Goal: Task Accomplishment & Management: Use online tool/utility

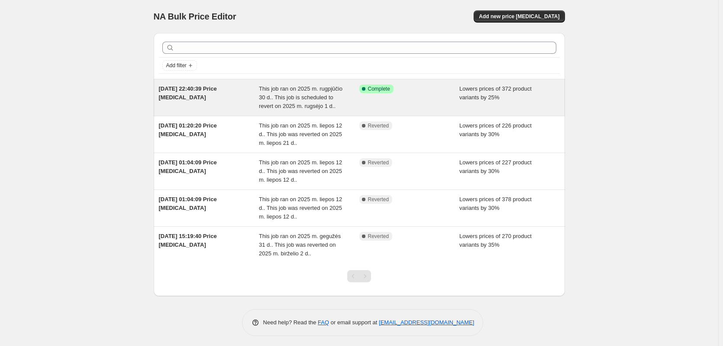
click at [372, 102] on div "Success Complete Complete" at bounding box center [409, 97] width 100 height 26
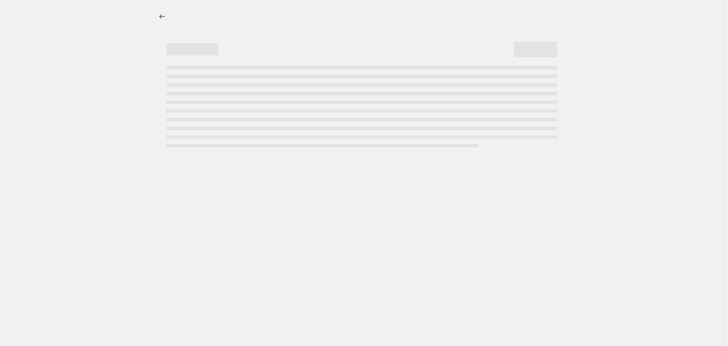
select select "percentage"
select select "collection"
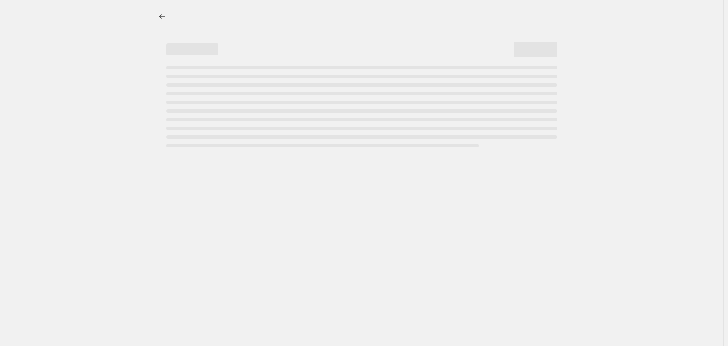
select select "not_equal"
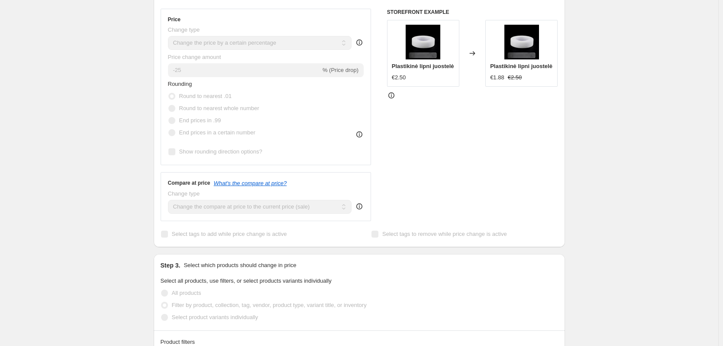
scroll to position [43, 0]
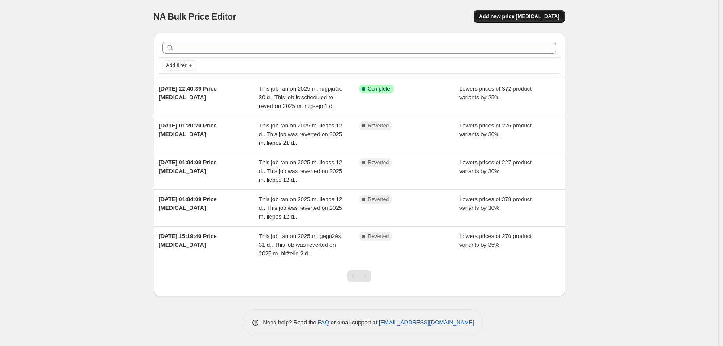
click at [522, 16] on span "Add new price [MEDICAL_DATA]" at bounding box center [519, 16] width 81 height 7
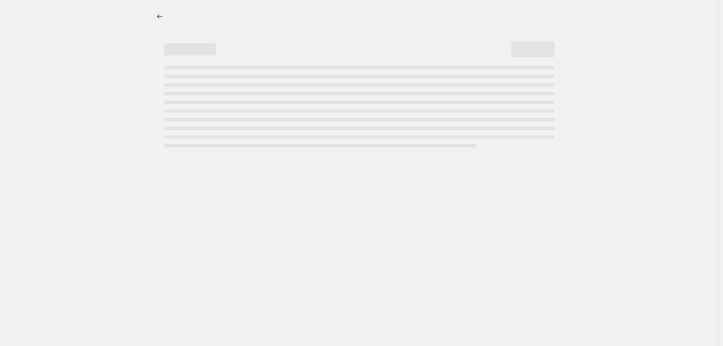
select select "percentage"
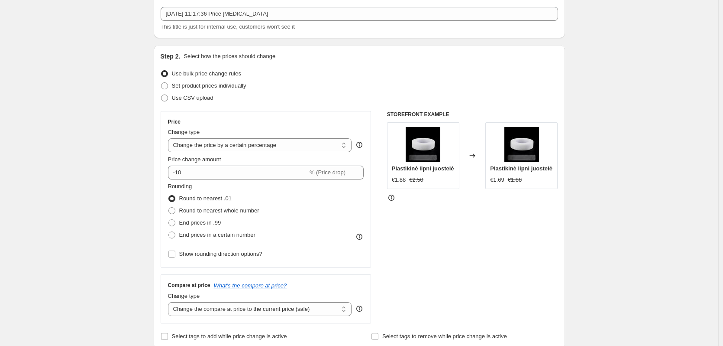
scroll to position [87, 0]
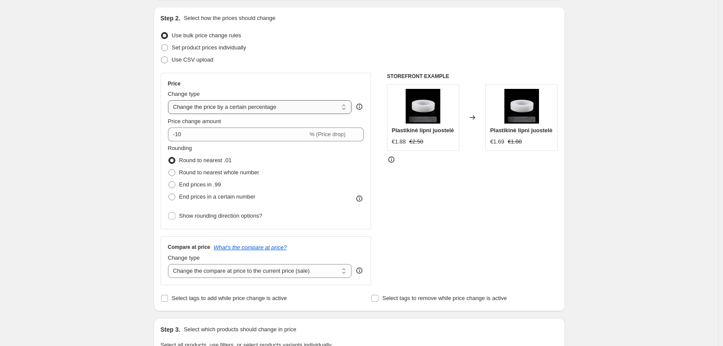
click at [290, 110] on select "Change the price to a certain amount Change the price by a certain amount Chang…" at bounding box center [260, 107] width 184 height 14
click at [295, 105] on select "Change the price to a certain amount Change the price by a certain amount Chang…" at bounding box center [260, 107] width 184 height 14
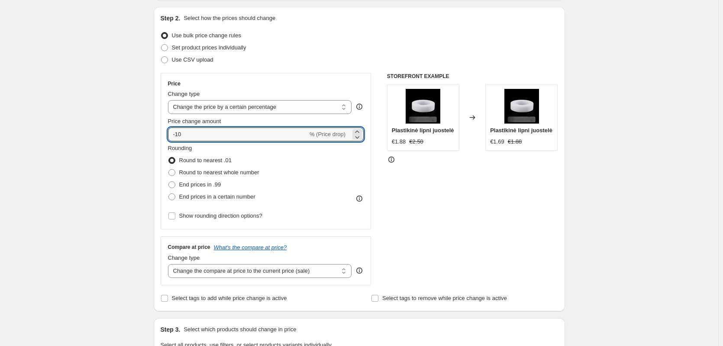
drag, startPoint x: 202, startPoint y: 131, endPoint x: 68, endPoint y: 133, distance: 133.8
click at [68, 133] on div "Create new price [MEDICAL_DATA]. This page is ready Create new price [MEDICAL_D…" at bounding box center [359, 346] width 719 height 866
type input "25"
click at [485, 211] on div "STOREFRONT EXAMPLE Plastikinė lipni juostelė €1.88 €2.50 Changed to Plastikinė …" at bounding box center [472, 179] width 171 height 212
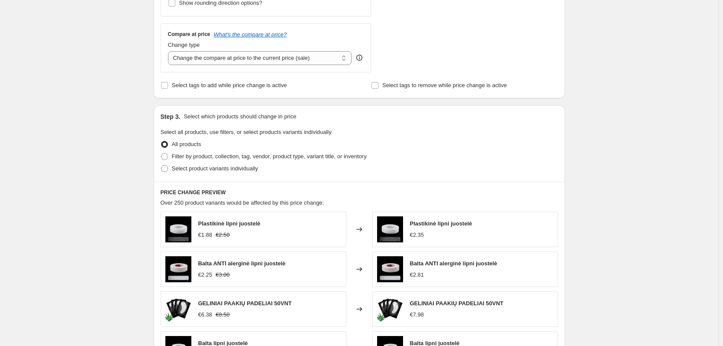
scroll to position [303, 0]
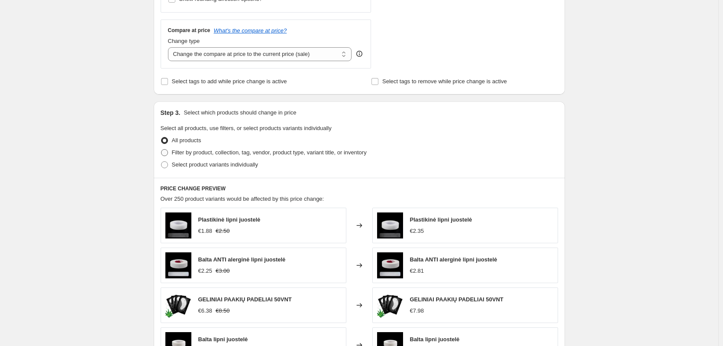
click at [197, 151] on span "Filter by product, collection, tag, vendor, product type, variant title, or inv…" at bounding box center [269, 152] width 195 height 6
click at [162, 149] on input "Filter by product, collection, tag, vendor, product type, variant title, or inv…" at bounding box center [161, 149] width 0 height 0
radio input "true"
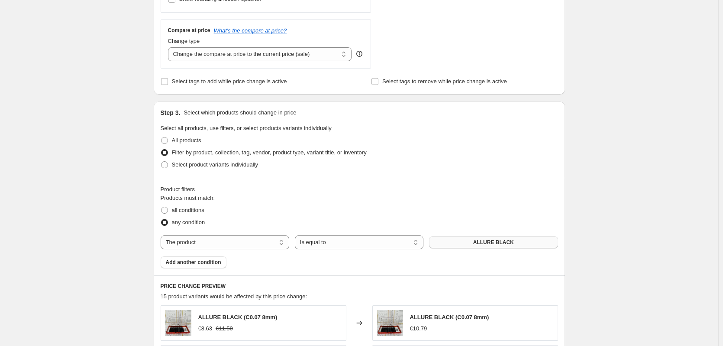
click at [477, 243] on span "ALLURE BLACK" at bounding box center [493, 242] width 41 height 7
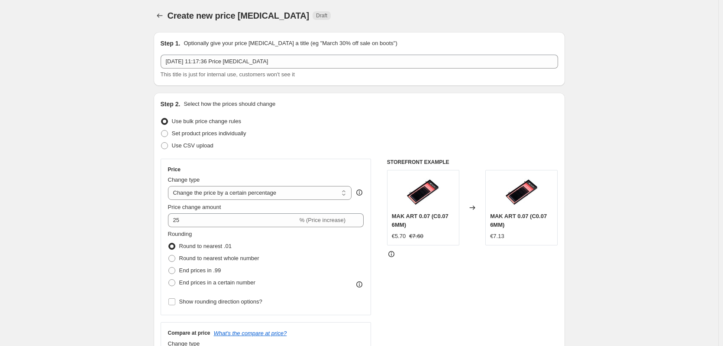
scroll to position [0, 0]
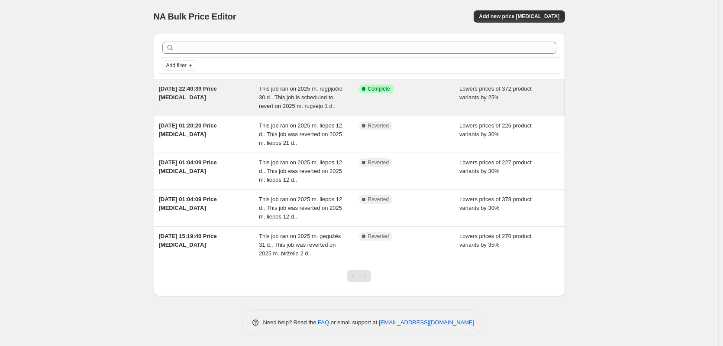
click at [382, 100] on div "Success Complete Complete" at bounding box center [409, 97] width 100 height 26
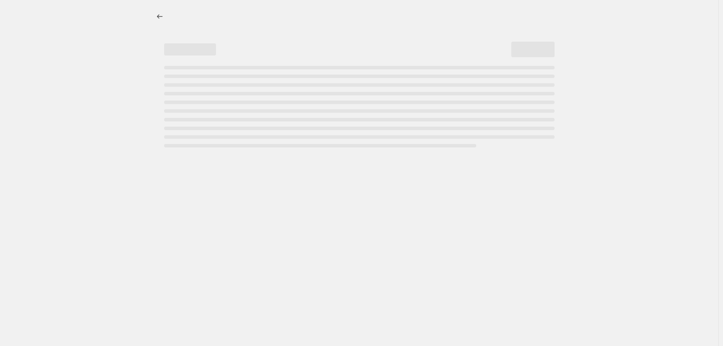
select select "percentage"
select select "collection"
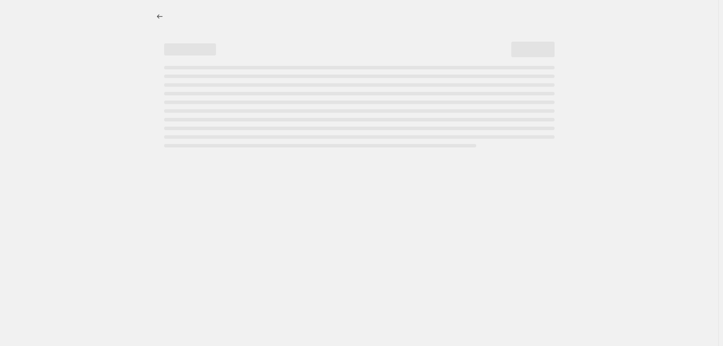
select select "not_equal"
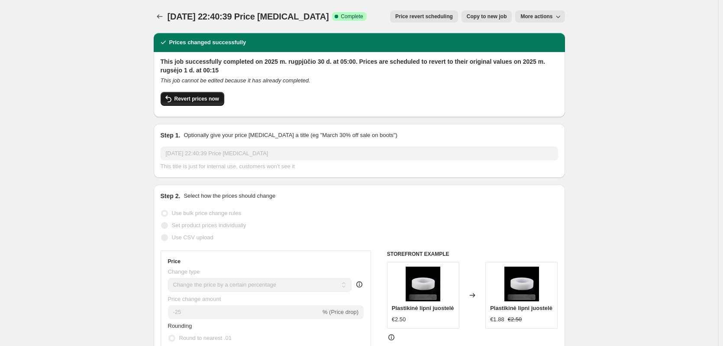
click at [195, 97] on span "Revert prices now" at bounding box center [197, 98] width 45 height 7
checkbox input "false"
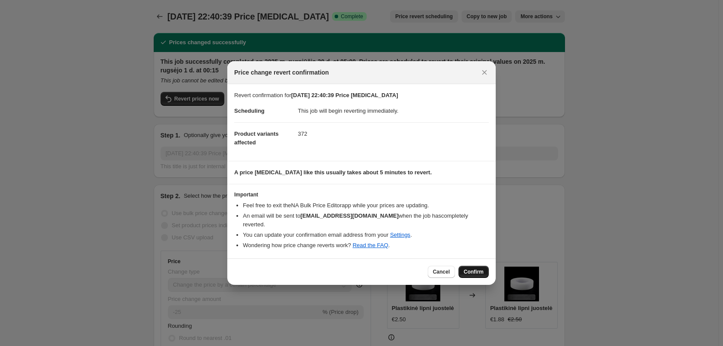
click at [476, 273] on span "Confirm" at bounding box center [474, 271] width 20 height 7
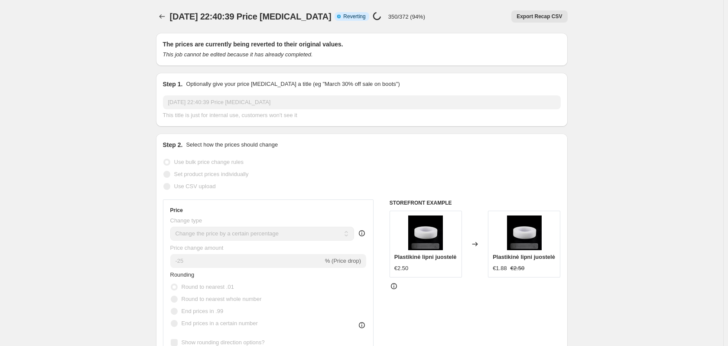
select select "percentage"
select select "collection"
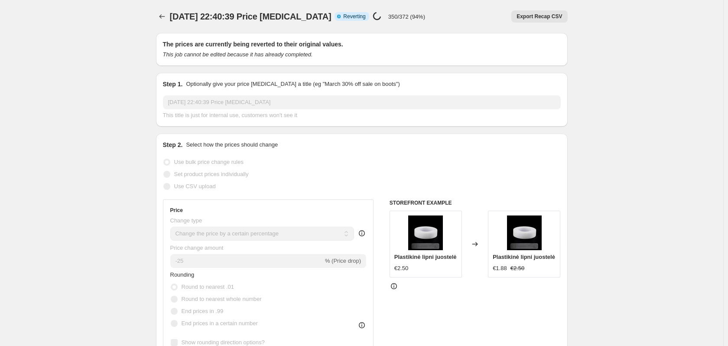
select select "not_equal"
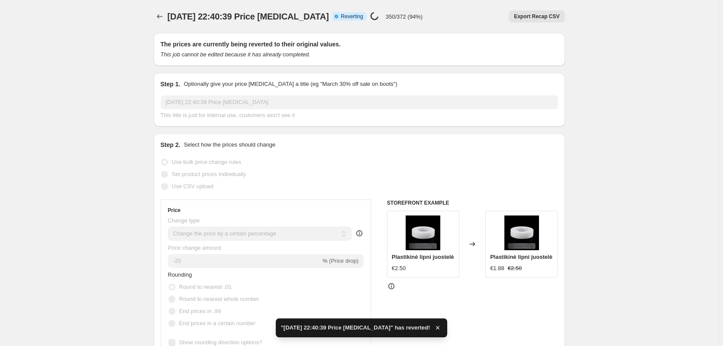
checkbox input "true"
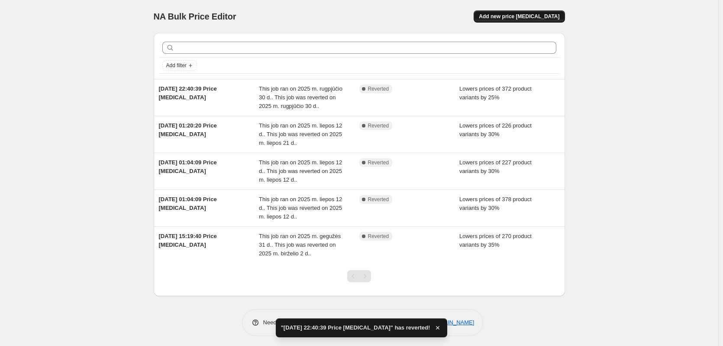
click at [523, 18] on span "Add new price [MEDICAL_DATA]" at bounding box center [519, 16] width 81 height 7
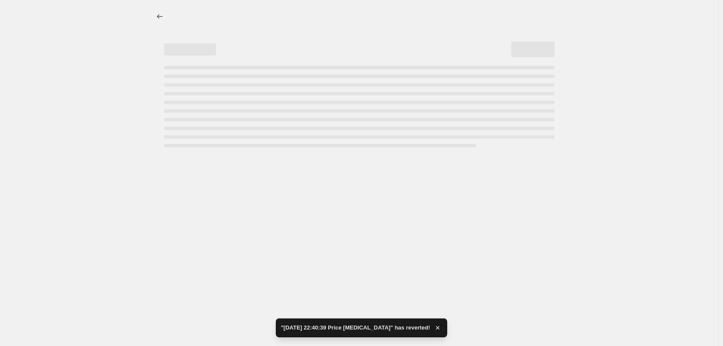
select select "percentage"
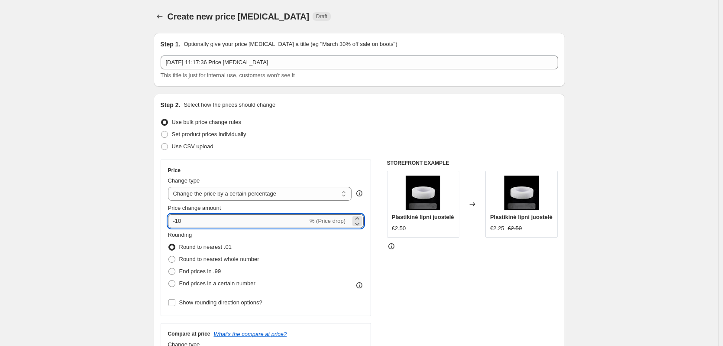
drag, startPoint x: 212, startPoint y: 218, endPoint x: 177, endPoint y: 220, distance: 34.7
click at [177, 220] on input "-10" at bounding box center [238, 221] width 140 height 14
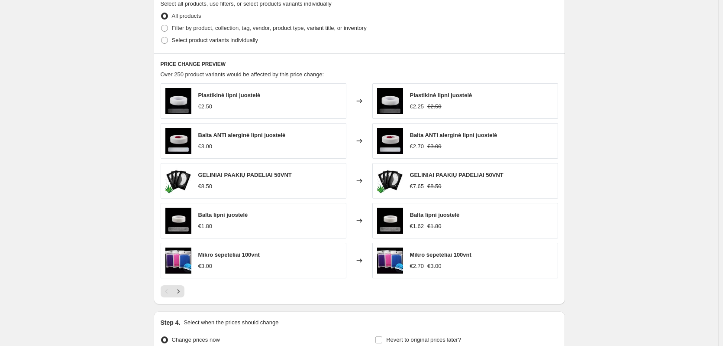
scroll to position [476, 0]
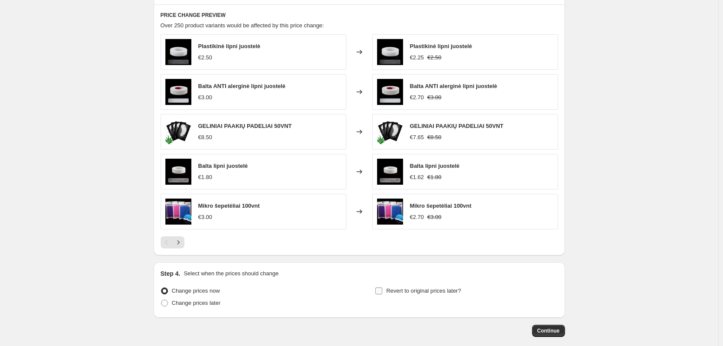
type input "-25"
click at [425, 292] on span "Revert to original prices later?" at bounding box center [423, 290] width 75 height 6
click at [382, 292] on input "Revert to original prices later?" at bounding box center [378, 290] width 7 height 7
checkbox input "true"
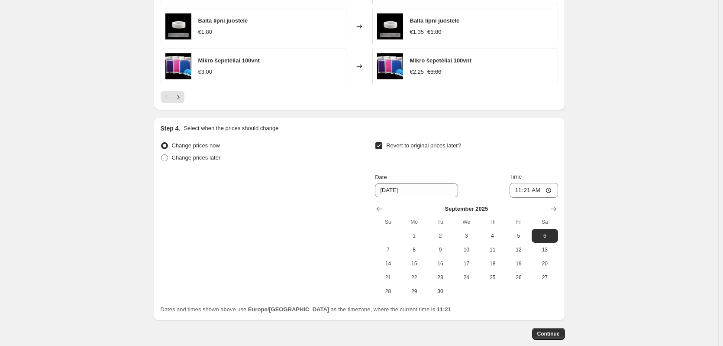
scroll to position [650, 0]
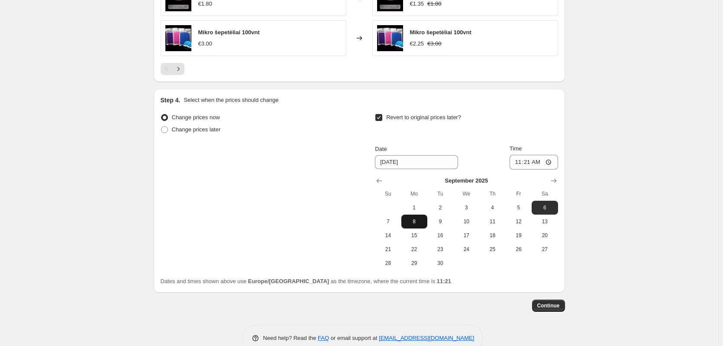
click at [413, 221] on span "8" at bounding box center [414, 221] width 19 height 7
type input "[DATE]"
click at [534, 164] on input "11:21" at bounding box center [534, 162] width 49 height 15
click at [550, 159] on input "11:21" at bounding box center [534, 162] width 49 height 15
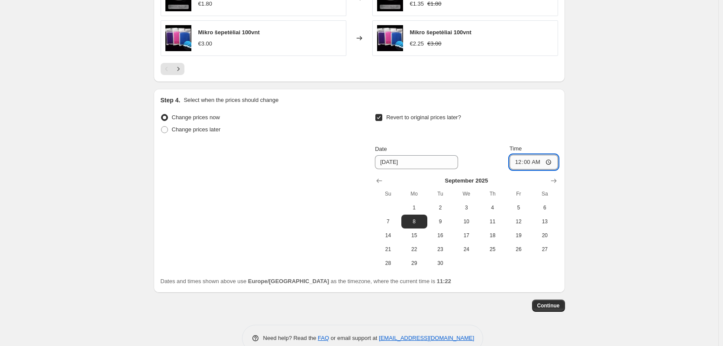
click at [539, 165] on input "00:00" at bounding box center [534, 162] width 49 height 15
click at [528, 165] on input "00:00" at bounding box center [534, 162] width 49 height 15
click at [551, 163] on input "00:00" at bounding box center [534, 162] width 49 height 15
type input "01:00"
click at [473, 108] on div "Step 4. Select when the prices should change Change prices now Change prices la…" at bounding box center [360, 191] width 398 height 190
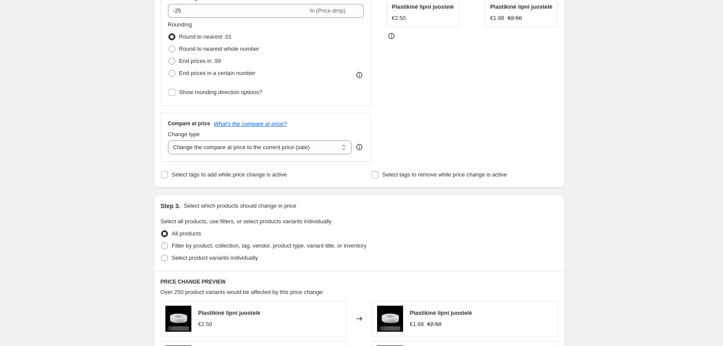
scroll to position [260, 0]
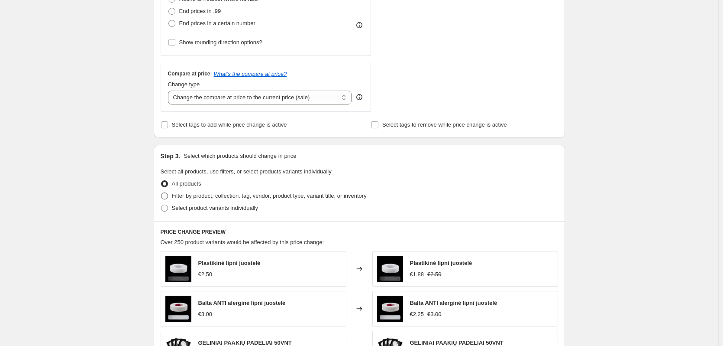
click at [207, 195] on span "Filter by product, collection, tag, vendor, product type, variant title, or inv…" at bounding box center [269, 195] width 195 height 6
click at [162, 193] on input "Filter by product, collection, tag, vendor, product type, variant title, or inv…" at bounding box center [161, 192] width 0 height 0
radio input "true"
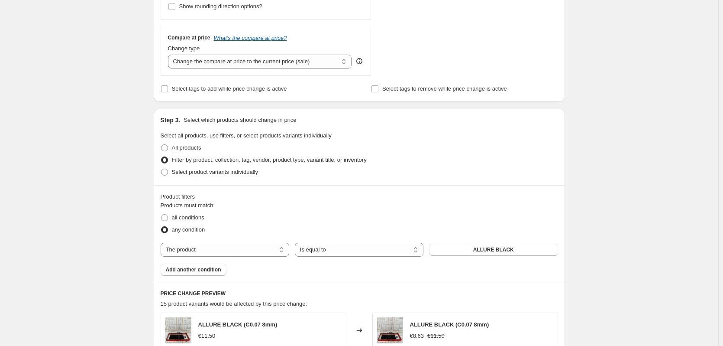
scroll to position [303, 0]
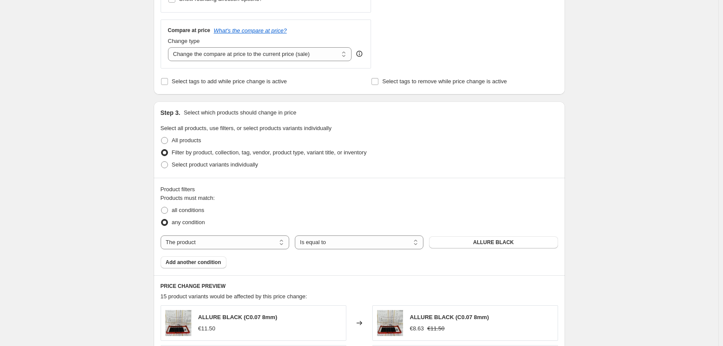
click at [238, 171] on div "Step 3. Select which products should change in price Select all products, use f…" at bounding box center [359, 139] width 411 height 76
click at [238, 167] on span "Select product variants individually" at bounding box center [215, 164] width 86 height 6
click at [162, 162] on input "Select product variants individually" at bounding box center [161, 161] width 0 height 0
radio input "true"
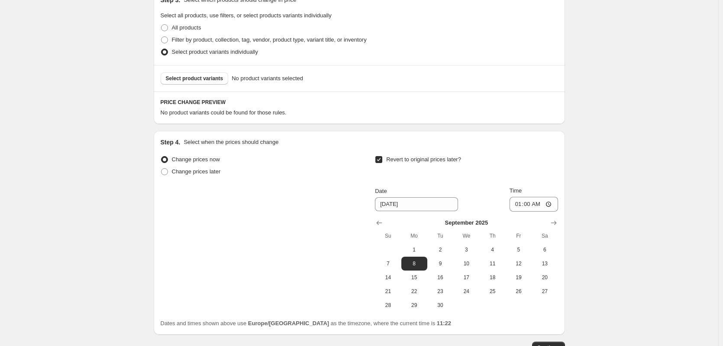
scroll to position [346, 0]
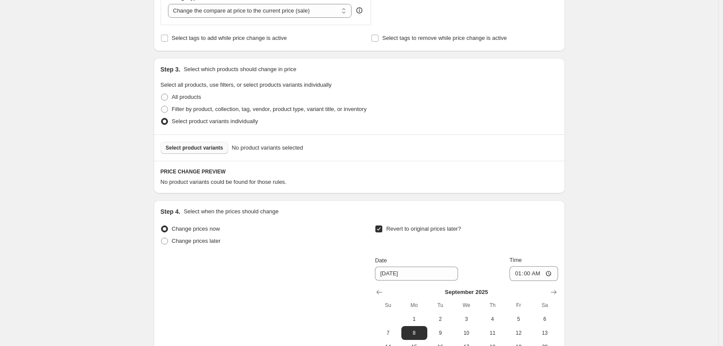
click at [206, 149] on span "Select product variants" at bounding box center [195, 147] width 58 height 7
click at [174, 107] on span "Filter by product, collection, tag, vendor, product type, variant title, or inv…" at bounding box center [269, 109] width 195 height 6
click at [162, 106] on input "Filter by product, collection, tag, vendor, product type, variant title, or inv…" at bounding box center [161, 106] width 0 height 0
radio input "true"
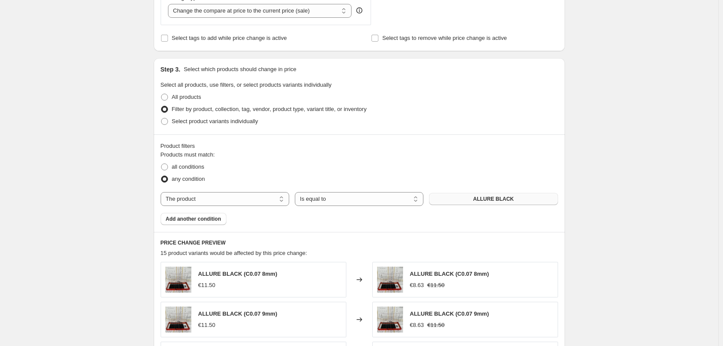
click at [453, 195] on button "ALLURE BLACK" at bounding box center [493, 199] width 129 height 12
click at [339, 198] on select "Is equal to Is not equal to" at bounding box center [359, 199] width 129 height 14
click at [244, 201] on select "The product The product's collection The product's tag The product's vendor The…" at bounding box center [225, 199] width 129 height 14
select select "collection"
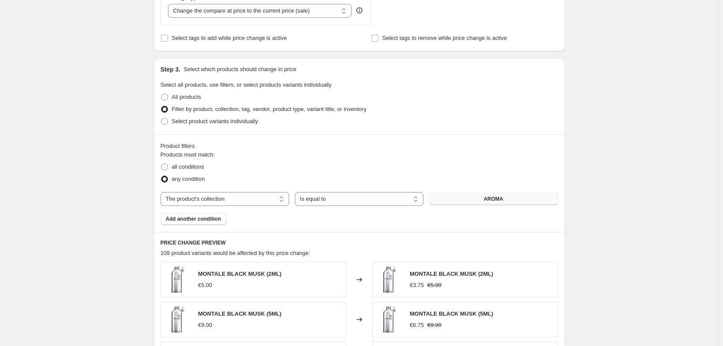
click at [442, 197] on button "AROMA" at bounding box center [493, 199] width 129 height 12
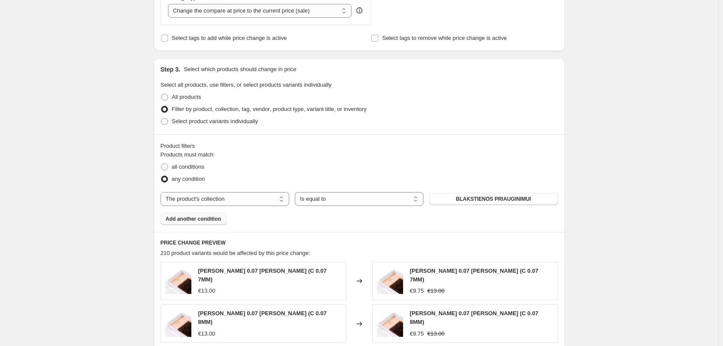
click at [215, 217] on span "Add another condition" at bounding box center [193, 218] width 55 height 7
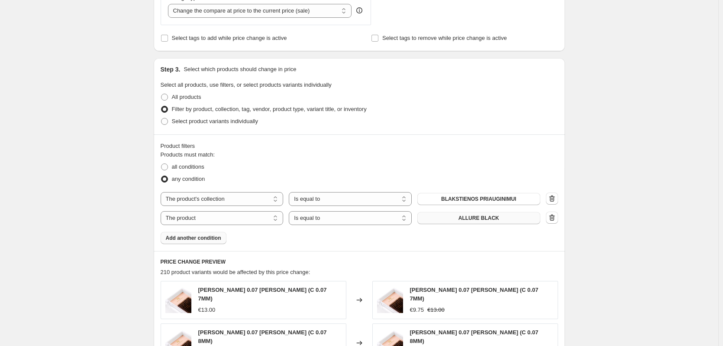
click at [462, 217] on span "ALLURE BLACK" at bounding box center [479, 217] width 41 height 7
click at [243, 221] on select "The product The product's collection The product's tag The product's vendor The…" at bounding box center [222, 218] width 123 height 14
select select "collection"
click at [469, 216] on button "AROMA" at bounding box center [479, 218] width 123 height 12
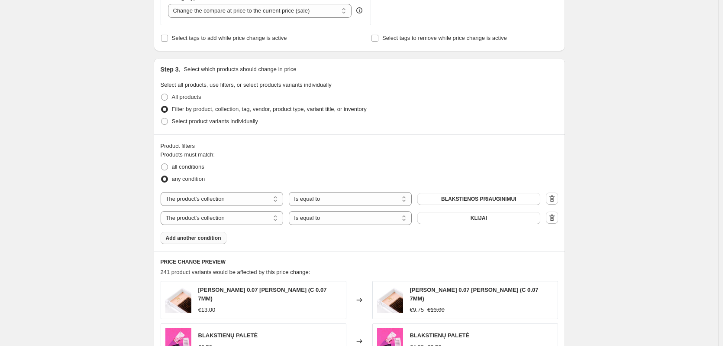
click at [204, 236] on span "Add another condition" at bounding box center [193, 237] width 55 height 7
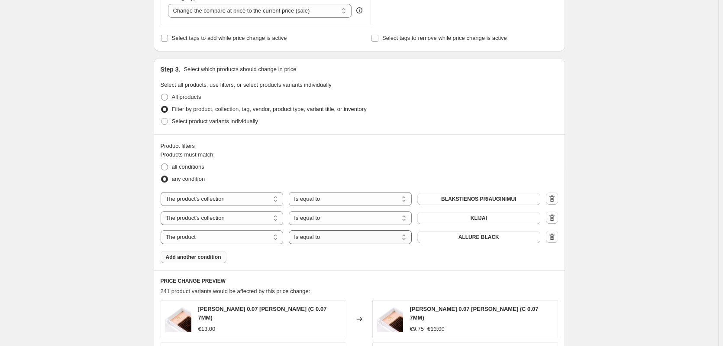
click at [329, 239] on select "Is equal to Is not equal to" at bounding box center [350, 237] width 123 height 14
click at [232, 236] on select "The product The product's collection The product's tag The product's vendor The…" at bounding box center [222, 237] width 123 height 14
select select "collection"
click at [460, 236] on button "AROMA" at bounding box center [479, 237] width 123 height 12
click at [433, 233] on button "PAGRINDINIS" at bounding box center [479, 237] width 123 height 12
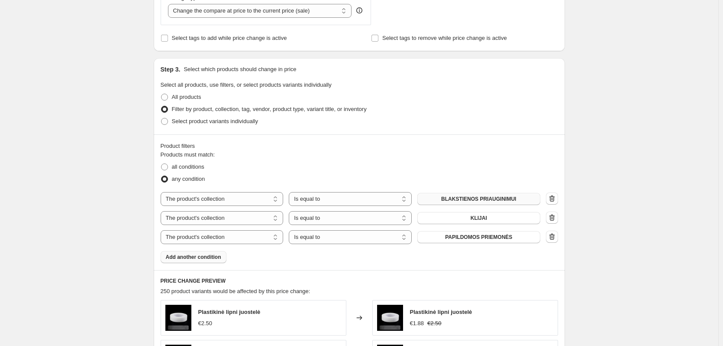
click at [474, 199] on span "BLAKSTIENOS PRIAUGINIMUI" at bounding box center [478, 198] width 75 height 7
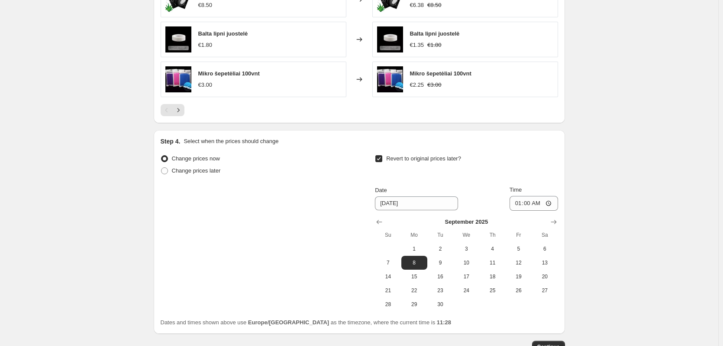
scroll to position [761, 0]
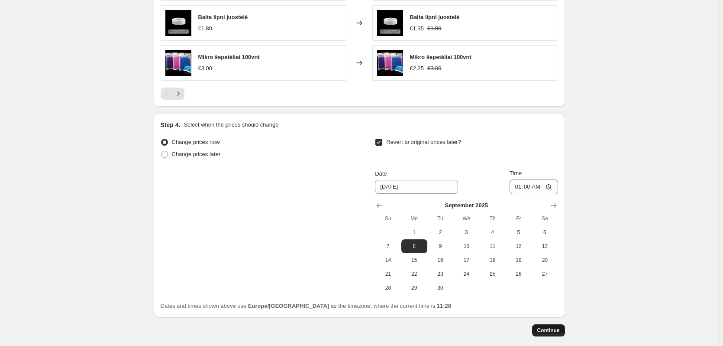
click at [553, 330] on span "Continue" at bounding box center [548, 330] width 23 height 7
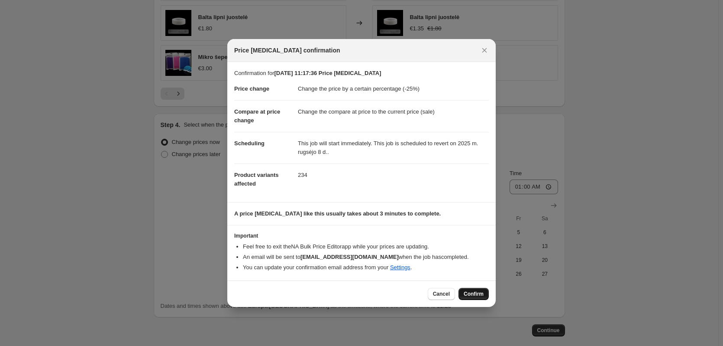
click at [470, 295] on span "Confirm" at bounding box center [474, 293] width 20 height 7
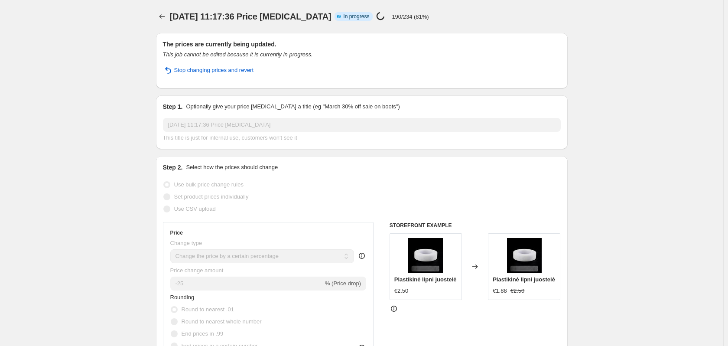
select select "percentage"
select select "collection"
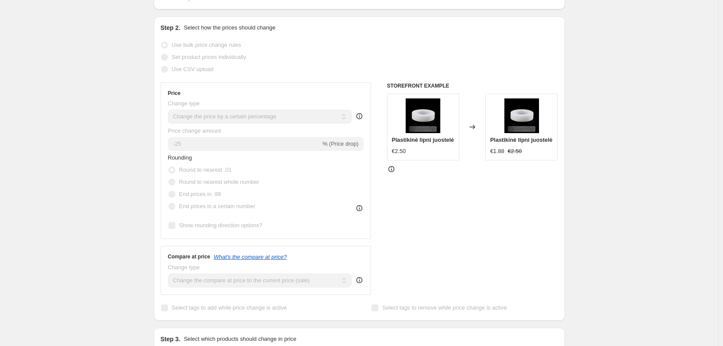
scroll to position [173, 0]
